Goal: Task Accomplishment & Management: Use online tool/utility

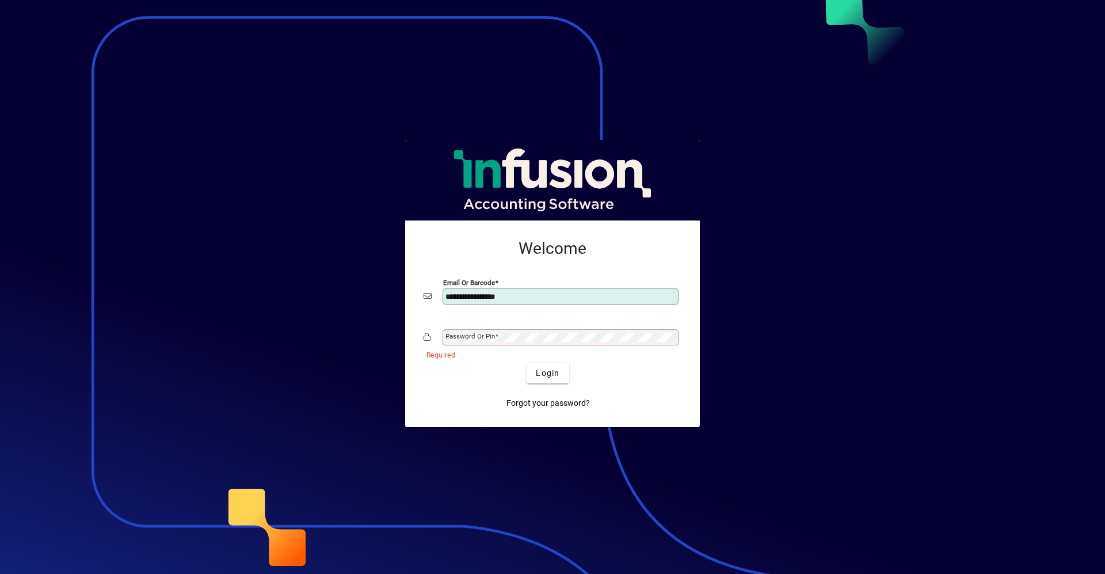
type input "**********"
click at [527, 363] on button "Login" at bounding box center [548, 373] width 42 height 21
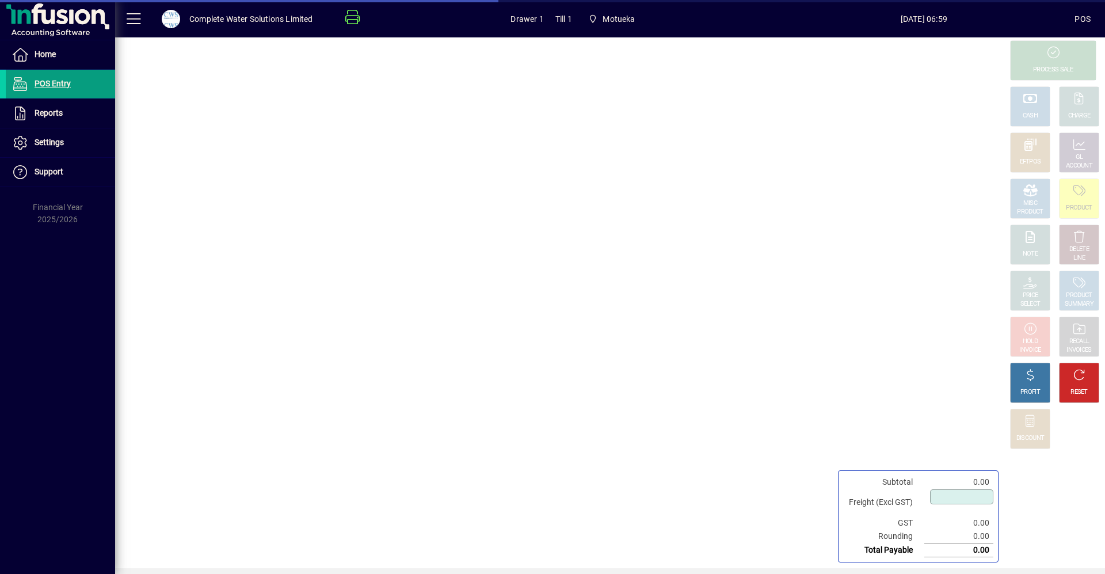
type input "****"
